Goal: Information Seeking & Learning: Compare options

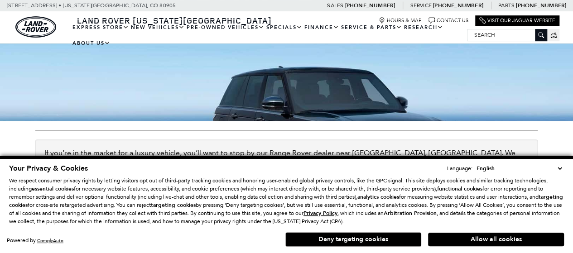
scroll to position [264, 0]
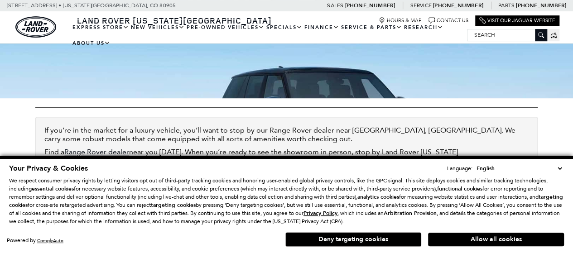
click at [452, 240] on button "Allow all cookies" at bounding box center [496, 240] width 136 height 14
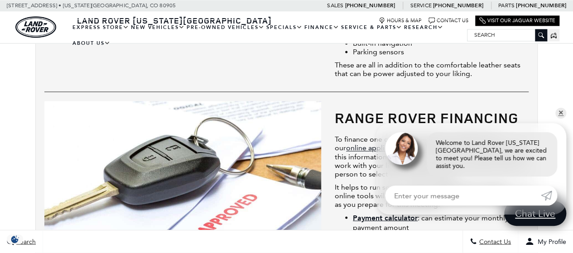
scroll to position [705, 0]
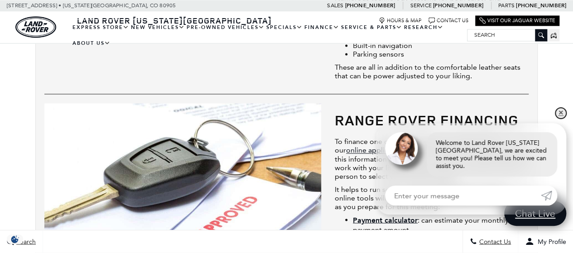
click at [559, 119] on link "✕" at bounding box center [561, 113] width 11 height 11
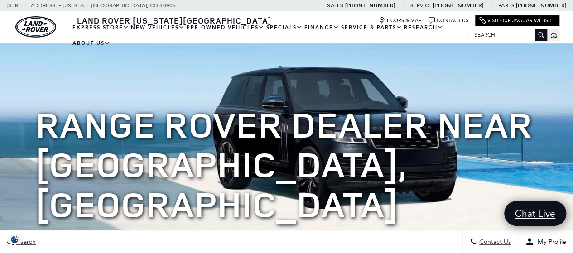
scroll to position [20, 0]
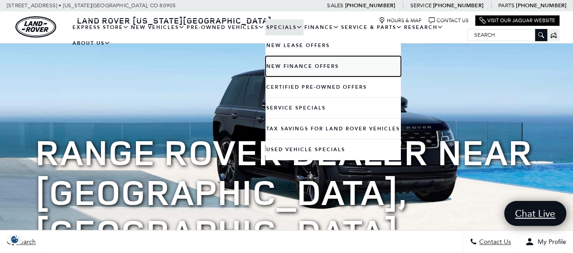
click at [285, 64] on link "New Finance Offers" at bounding box center [334, 66] width 136 height 20
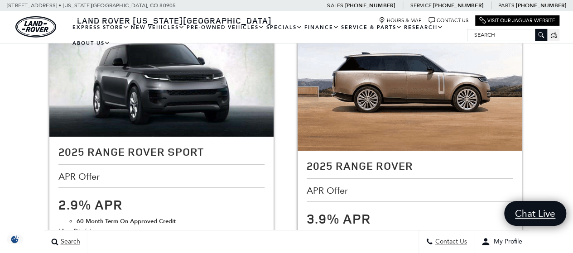
scroll to position [1522, 0]
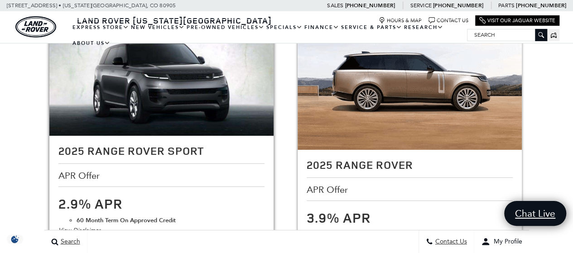
click at [86, 226] on div "View Disclaimer" at bounding box center [161, 231] width 206 height 10
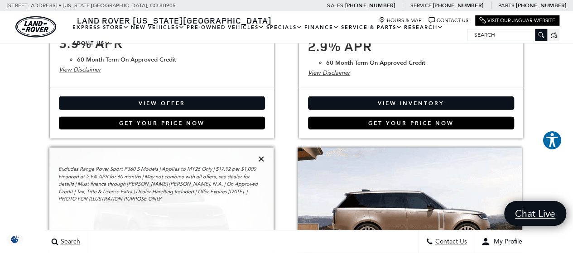
scroll to position [1397, 0]
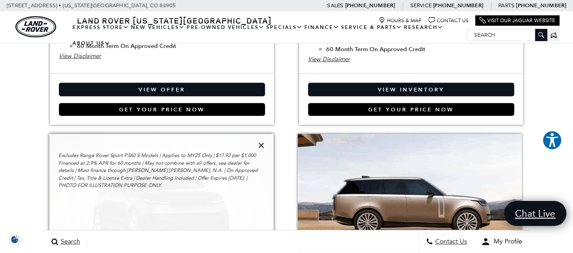
click at [262, 141] on icon at bounding box center [261, 145] width 6 height 8
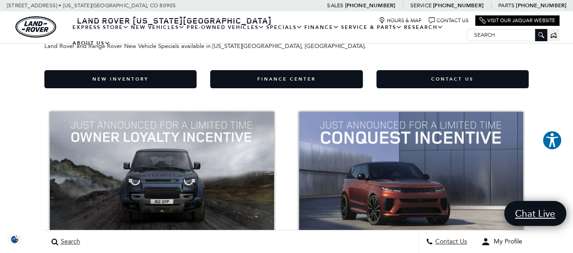
scroll to position [0, 0]
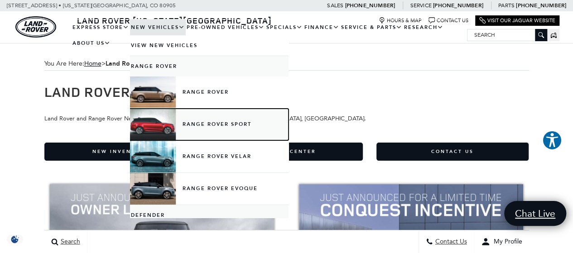
click at [197, 121] on link "Range Rover Sport" at bounding box center [209, 125] width 159 height 32
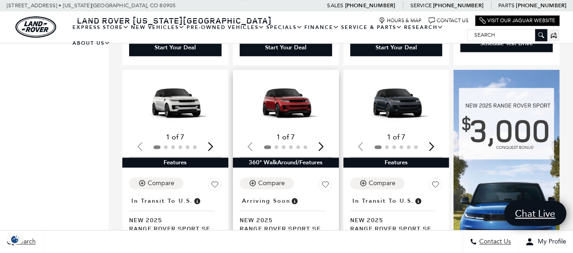
click at [325, 136] on div "Next slide" at bounding box center [322, 146] width 12 height 20
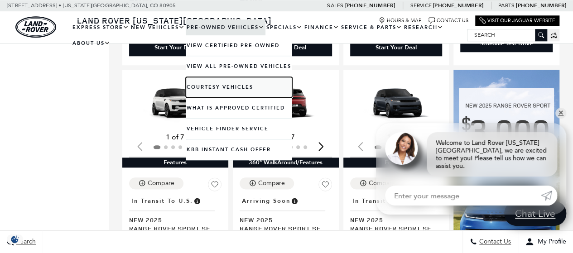
click at [288, 87] on link "Courtesy Vehicles" at bounding box center [239, 87] width 107 height 20
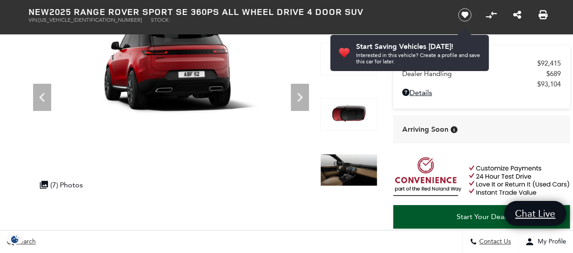
click at [297, 98] on icon "Next" at bounding box center [300, 97] width 18 height 18
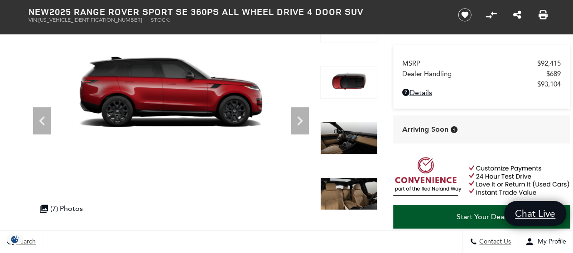
scroll to position [80, 0]
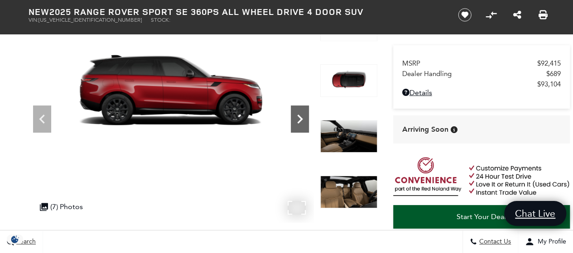
click at [300, 111] on icon "Next" at bounding box center [300, 119] width 18 height 18
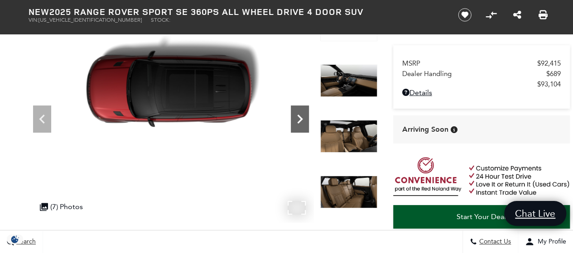
scroll to position [0, 0]
click at [300, 111] on icon "Next" at bounding box center [300, 119] width 18 height 18
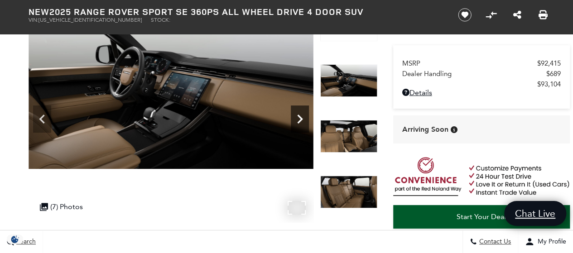
click at [300, 111] on icon "Next" at bounding box center [300, 119] width 18 height 18
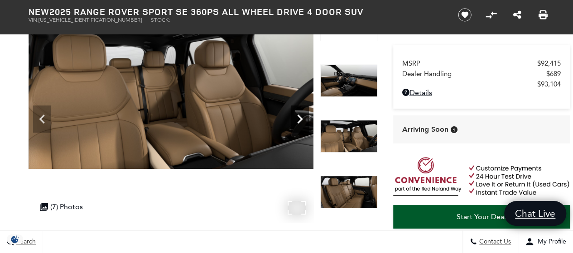
click at [300, 111] on icon "Next" at bounding box center [300, 119] width 18 height 18
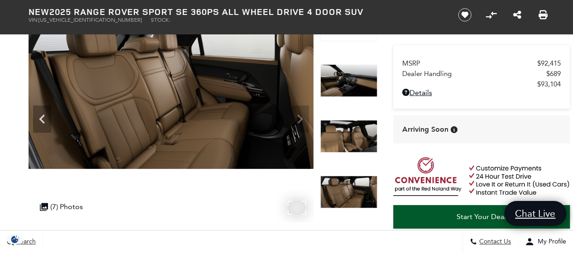
click at [300, 111] on img at bounding box center [171, 89] width 285 height 160
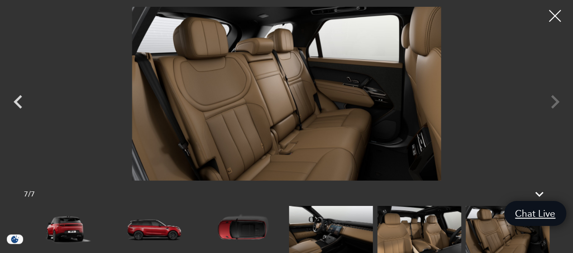
click at [553, 15] on div at bounding box center [556, 16] width 24 height 24
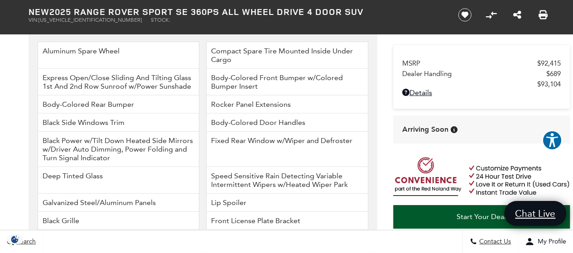
scroll to position [1193, 0]
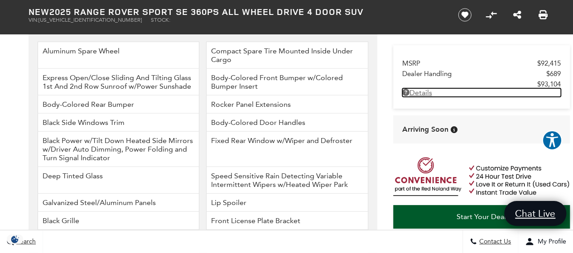
click at [420, 94] on link "Details - about pricing for: New 2025 Range Rover Sport SE 360PS All Wheel Driv…" at bounding box center [482, 92] width 159 height 9
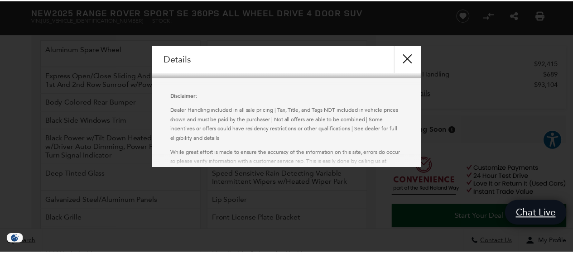
scroll to position [195, 0]
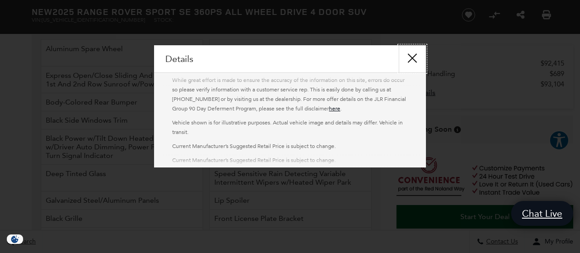
click at [415, 59] on button "close" at bounding box center [412, 58] width 27 height 27
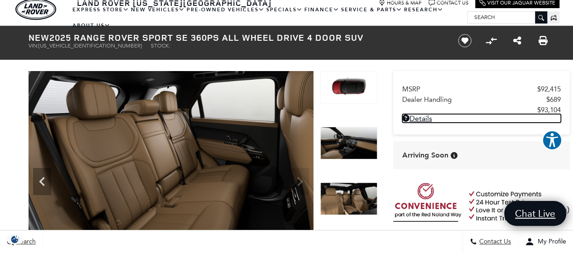
scroll to position [17, 0]
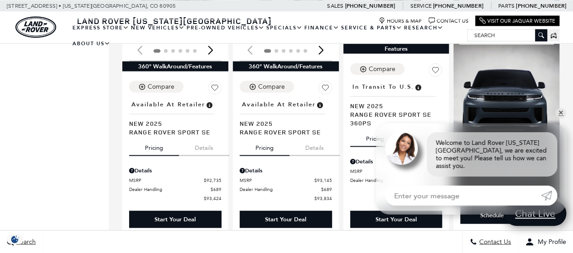
scroll to position [1014, 0]
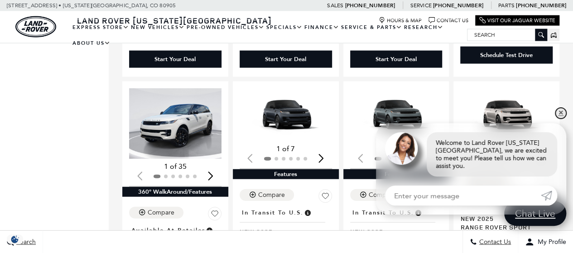
click at [562, 119] on link "✕" at bounding box center [561, 113] width 11 height 11
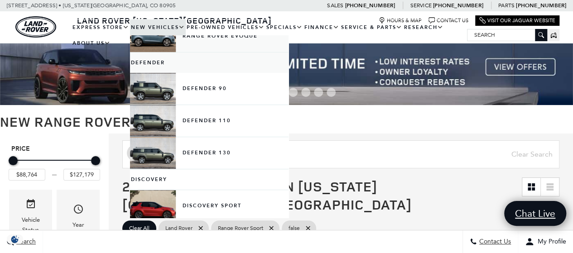
scroll to position [153, 0]
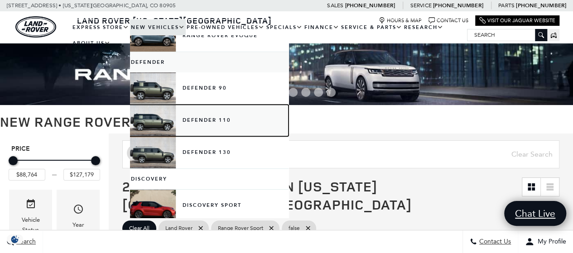
click at [203, 111] on link "Defender 110" at bounding box center [209, 121] width 159 height 32
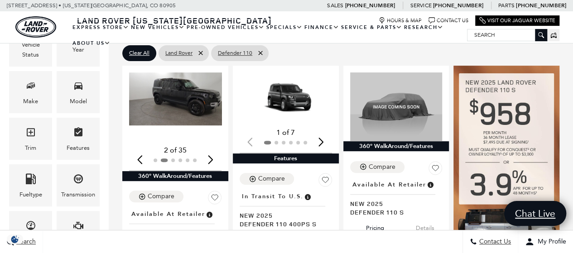
scroll to position [147, 0]
click at [214, 150] on div "Next slide" at bounding box center [211, 160] width 12 height 20
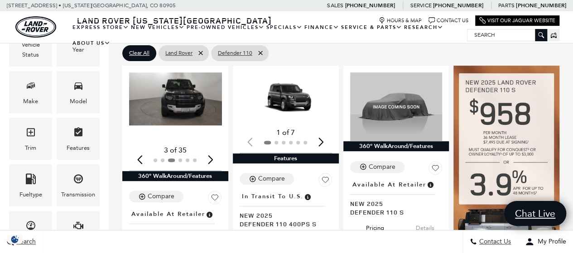
scroll to position [0, 0]
click at [214, 150] on div "Next slide" at bounding box center [211, 160] width 12 height 20
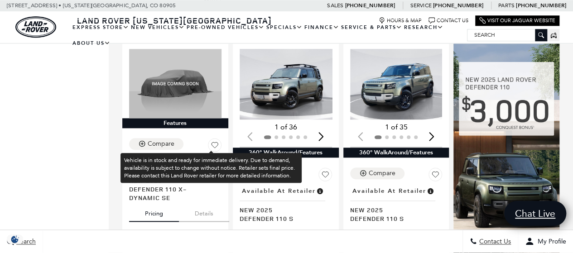
scroll to position [457, 0]
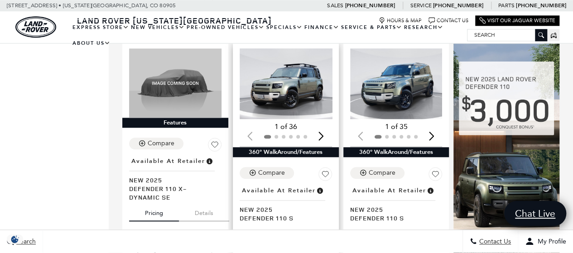
click at [328, 126] on div "Next slide" at bounding box center [322, 136] width 12 height 20
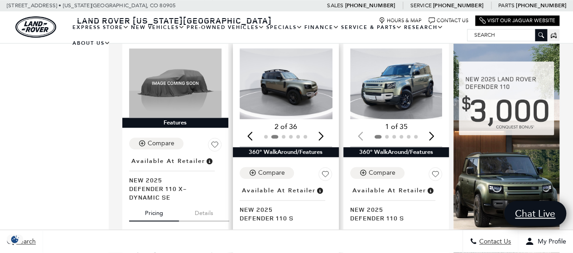
click at [325, 126] on div "Next slide" at bounding box center [322, 136] width 12 height 20
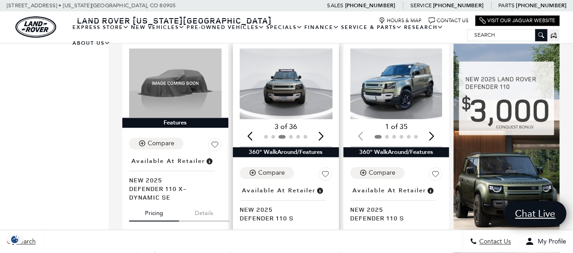
click at [325, 126] on div "Next slide" at bounding box center [322, 136] width 12 height 20
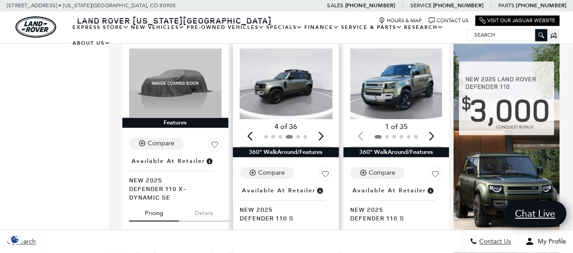
click at [325, 126] on div "Next slide" at bounding box center [322, 136] width 12 height 20
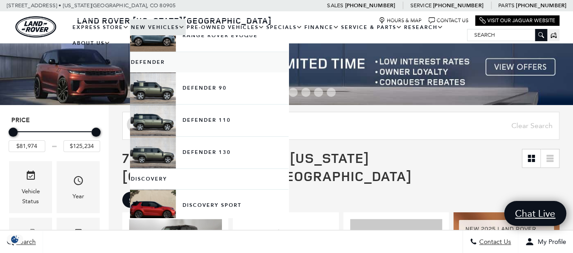
scroll to position [154, 0]
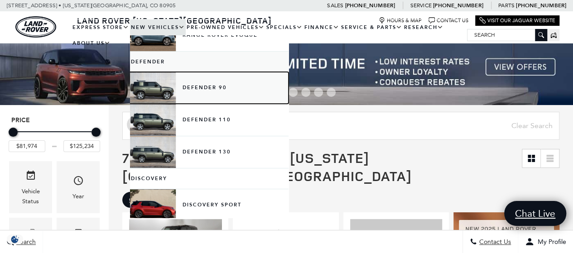
click at [201, 89] on link "Defender 90" at bounding box center [209, 88] width 159 height 32
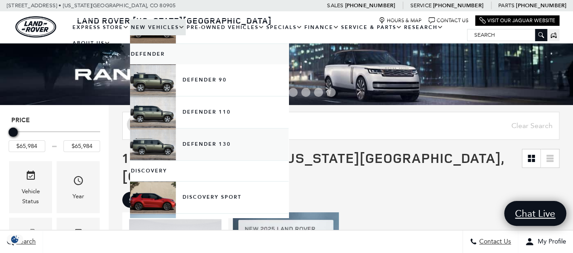
scroll to position [160, 0]
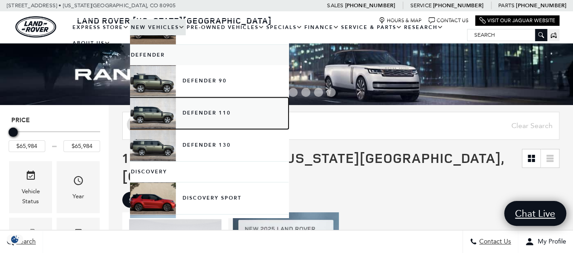
click at [205, 118] on link "Defender 110" at bounding box center [209, 113] width 159 height 32
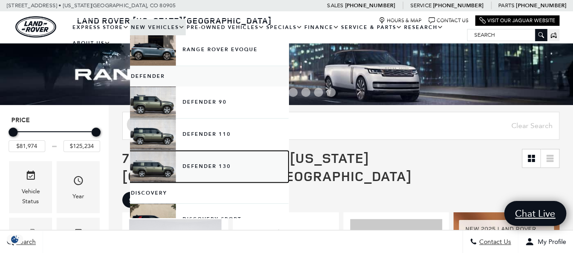
click at [201, 166] on link "Defender 130" at bounding box center [209, 167] width 159 height 32
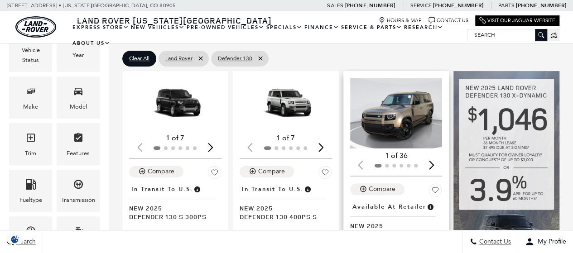
click at [438, 155] on div "Next slide" at bounding box center [432, 165] width 12 height 20
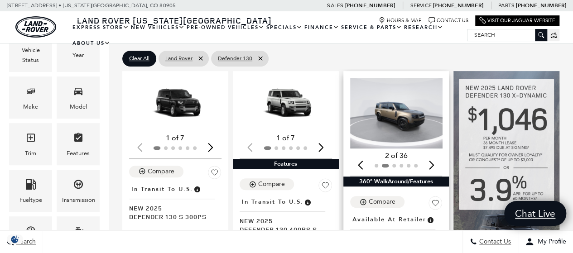
click at [438, 155] on div "Next slide" at bounding box center [432, 165] width 12 height 20
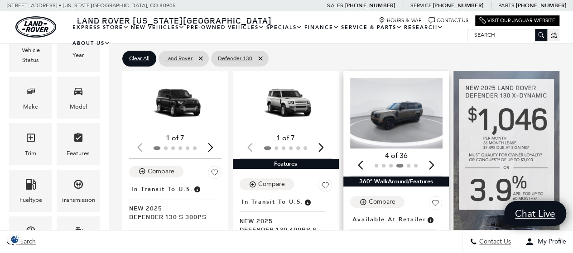
click at [438, 155] on div "Next slide" at bounding box center [432, 165] width 12 height 20
